Goal: Find specific page/section: Find specific page/section

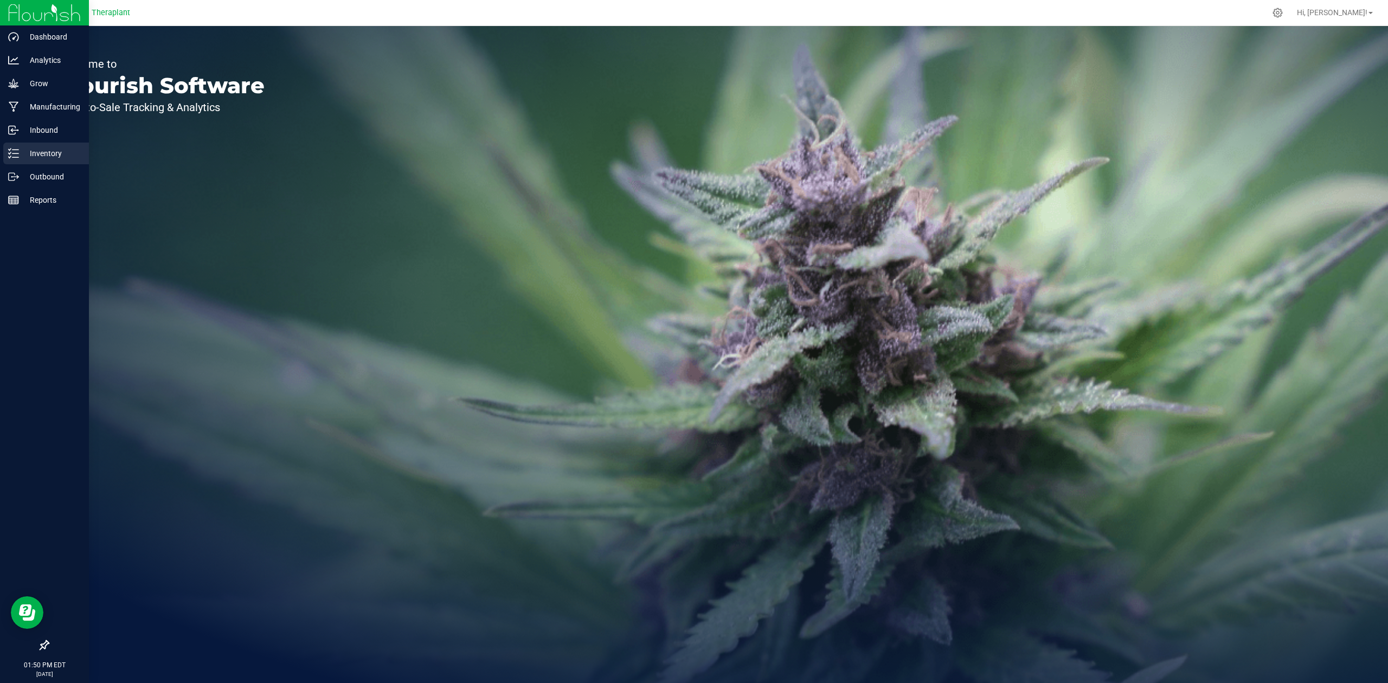
click at [1, 153] on link "Inventory" at bounding box center [44, 154] width 89 height 23
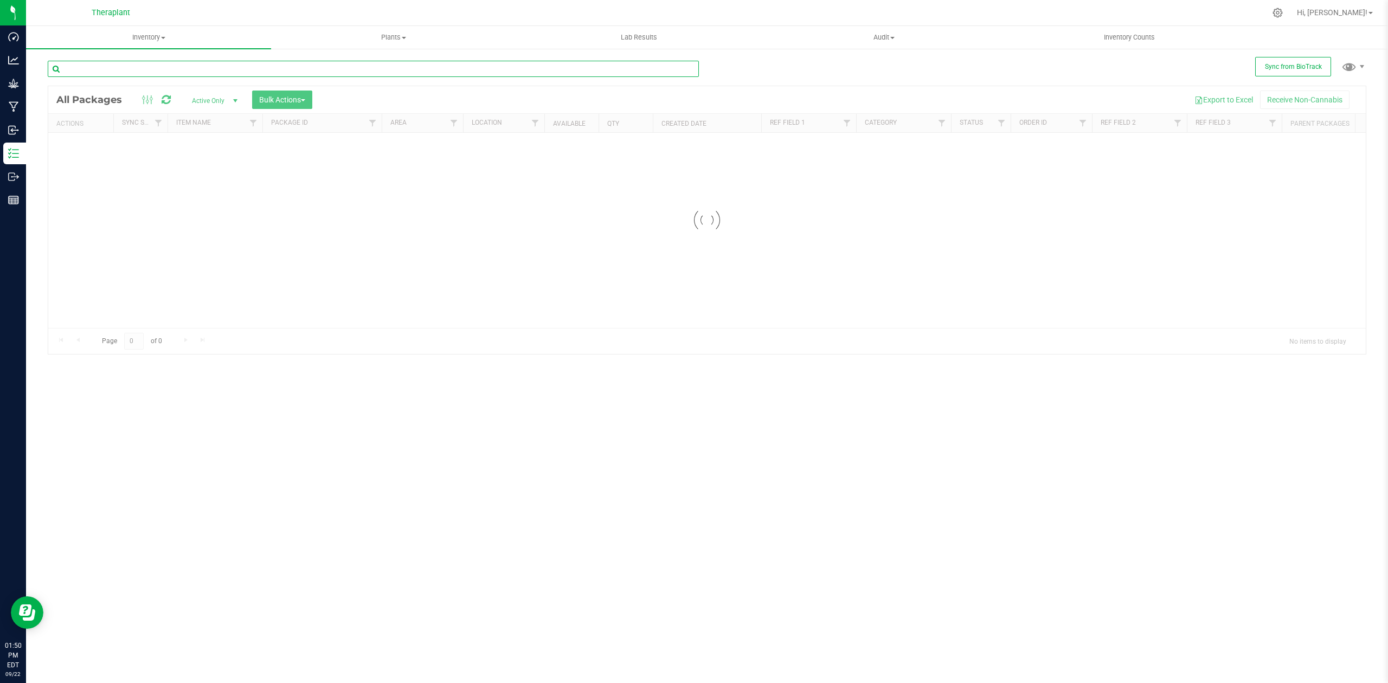
click at [510, 69] on input "text" at bounding box center [373, 69] width 651 height 16
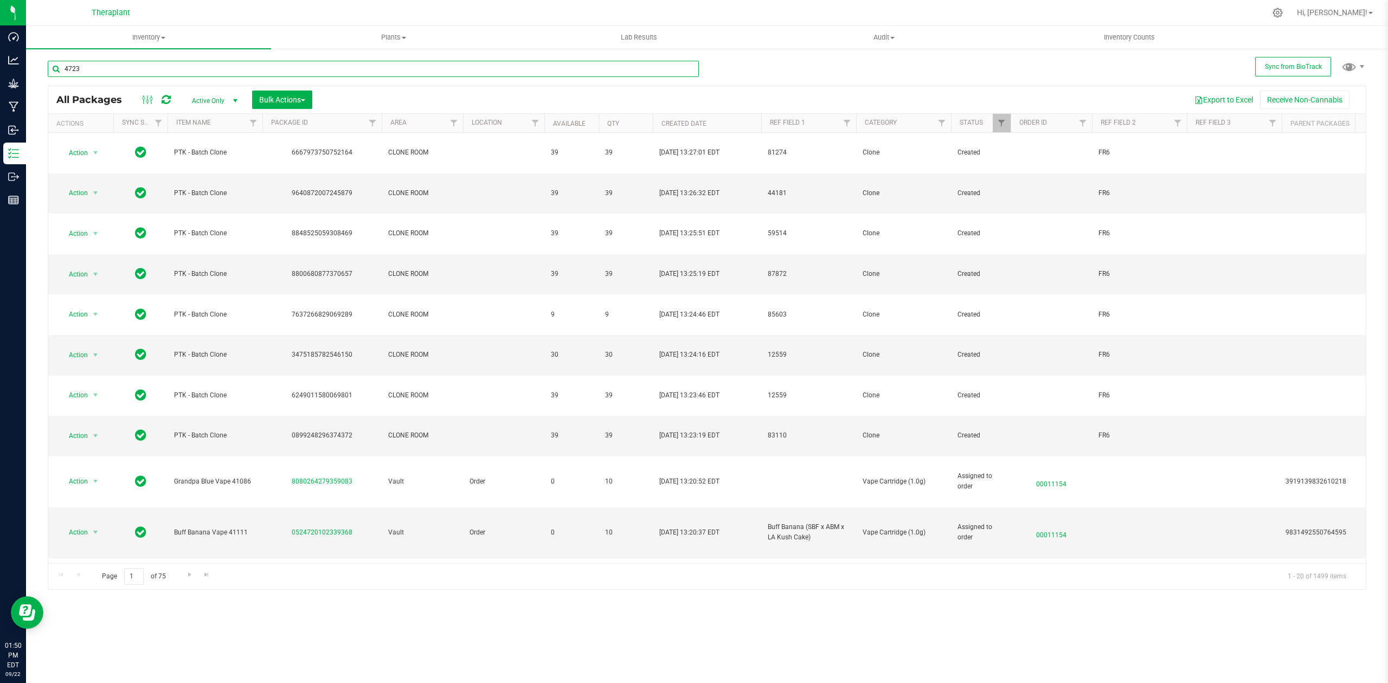
type input "4723"
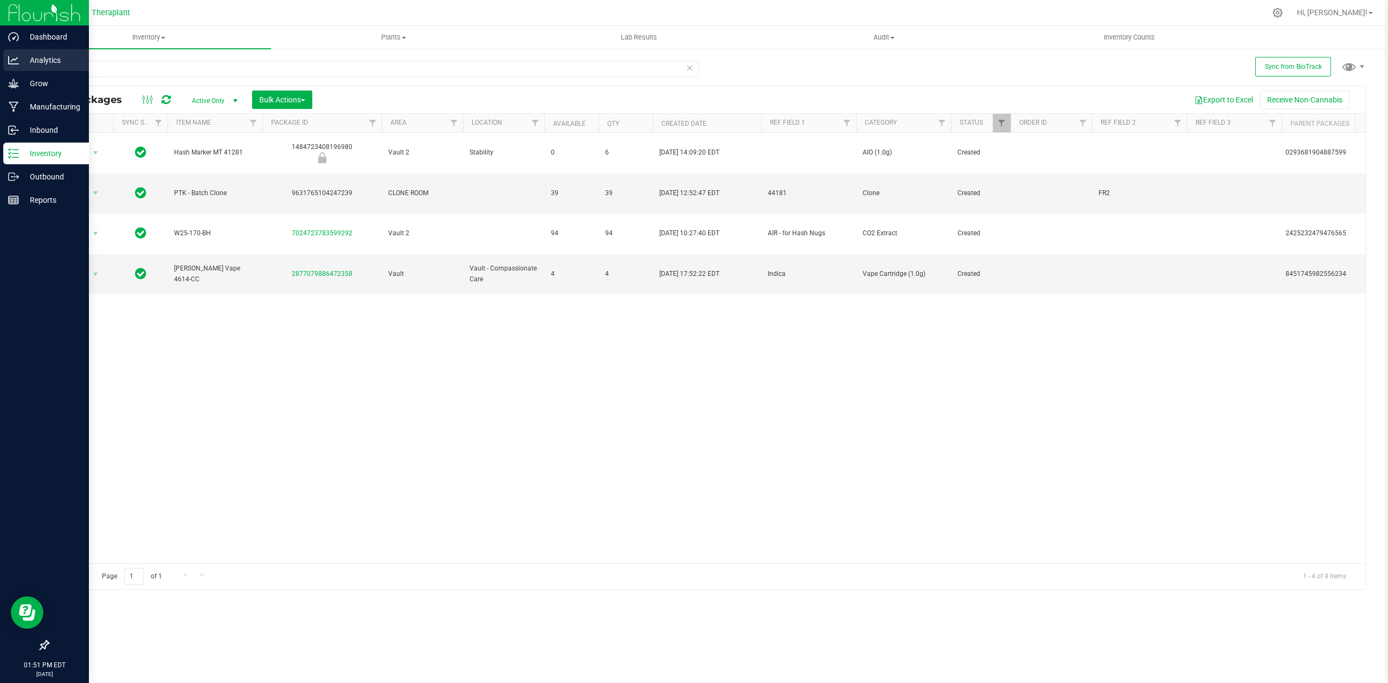
click at [40, 63] on p "Analytics" at bounding box center [51, 60] width 65 height 13
